Goal: Navigation & Orientation: Find specific page/section

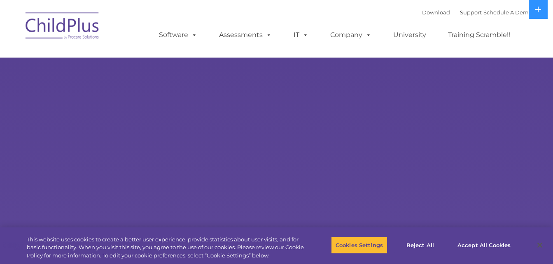
select select "MEDIUM"
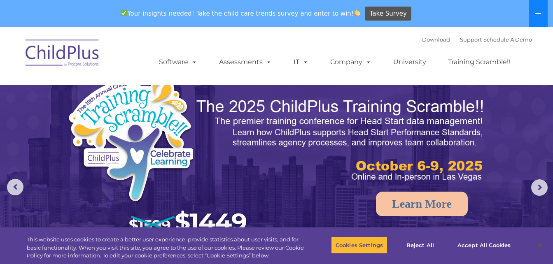
click at [538, 13] on icon at bounding box center [538, 13] width 7 height 7
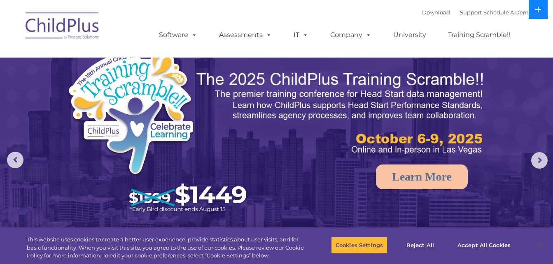
click at [538, 13] on button at bounding box center [538, 9] width 19 height 19
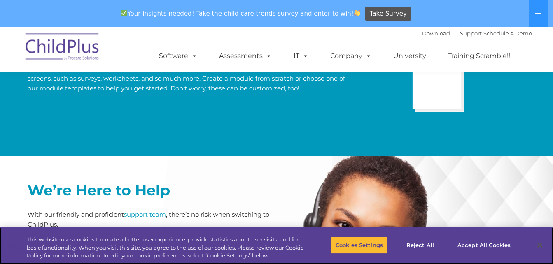
scroll to position [1732, 0]
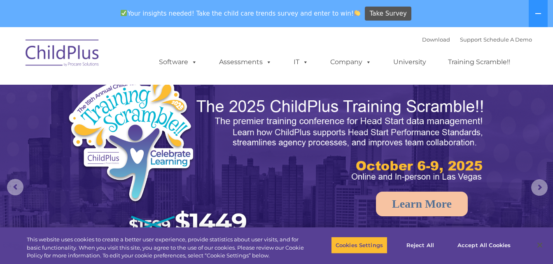
select select "MEDIUM"
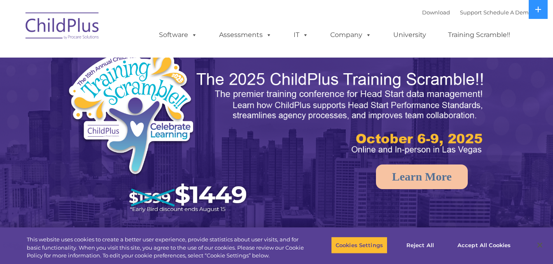
select select "MEDIUM"
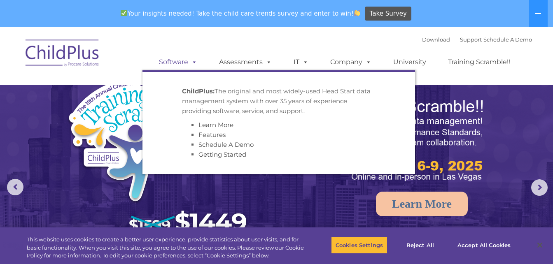
click at [190, 65] on span at bounding box center [192, 62] width 9 height 8
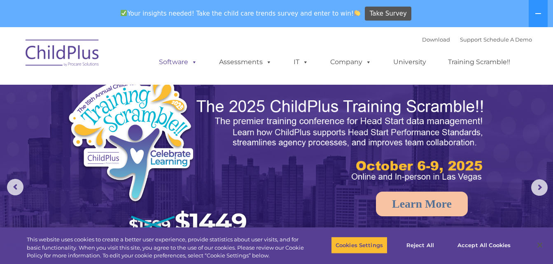
click at [190, 65] on span at bounding box center [192, 62] width 9 height 8
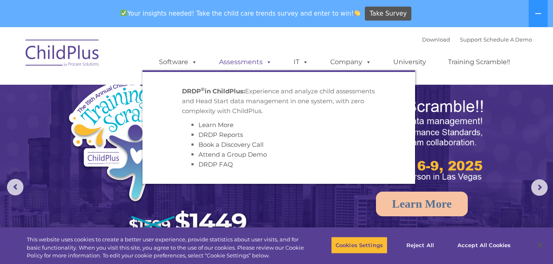
click at [242, 58] on link "Assessments" at bounding box center [245, 62] width 69 height 16
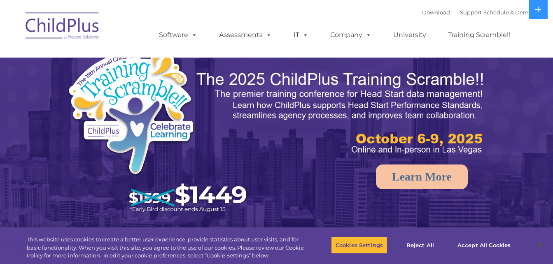
select select "MEDIUM"
